Goal: Find specific page/section: Find specific page/section

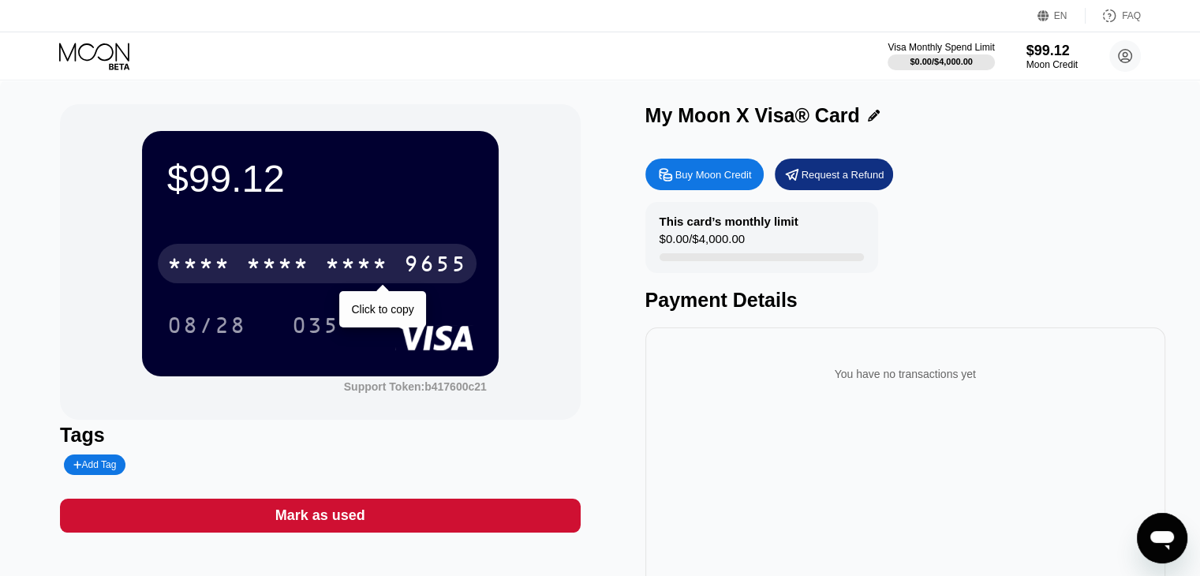
click at [301, 267] on div "* * * *" at bounding box center [277, 265] width 63 height 25
